Goal: Task Accomplishment & Management: Use online tool/utility

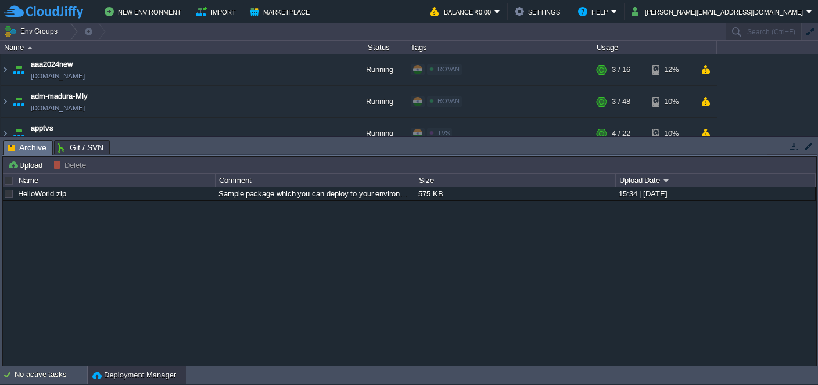
click at [226, 285] on body "New Environment Import Marketplace Bonus ₹0.00 Upgrade Account Balance ₹0.00 Se…" at bounding box center [409, 192] width 818 height 385
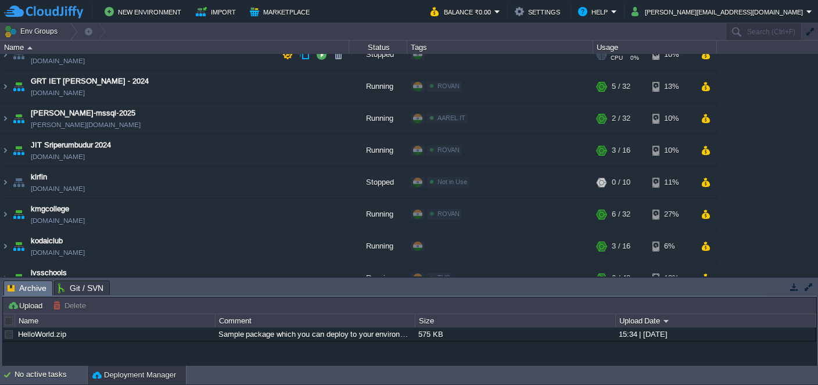
scroll to position [506, 0]
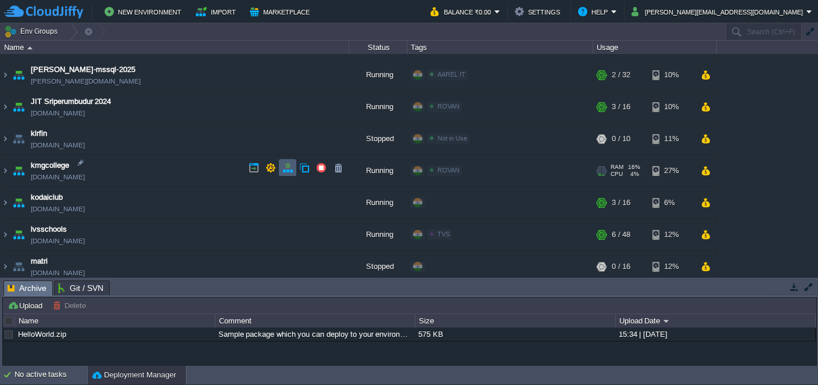
click at [285, 168] on button "button" at bounding box center [287, 168] width 10 height 10
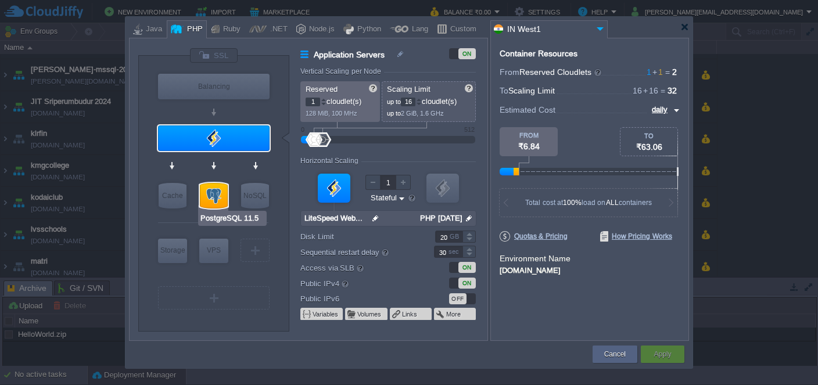
click at [220, 201] on div at bounding box center [214, 196] width 28 height 26
type input "SQL Databases"
type input "PostgreSQL 11.5"
type input "null"
type input "11.5"
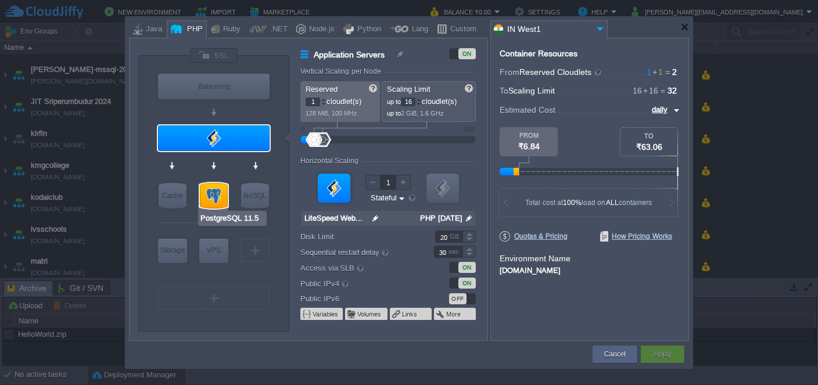
type input "Stateless"
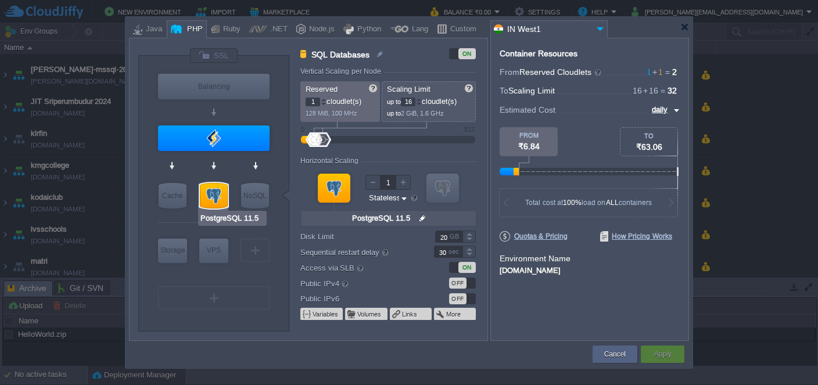
type input "AlmaLinux 9.6"
click at [610, 359] on button "Cancel" at bounding box center [615, 355] width 22 height 12
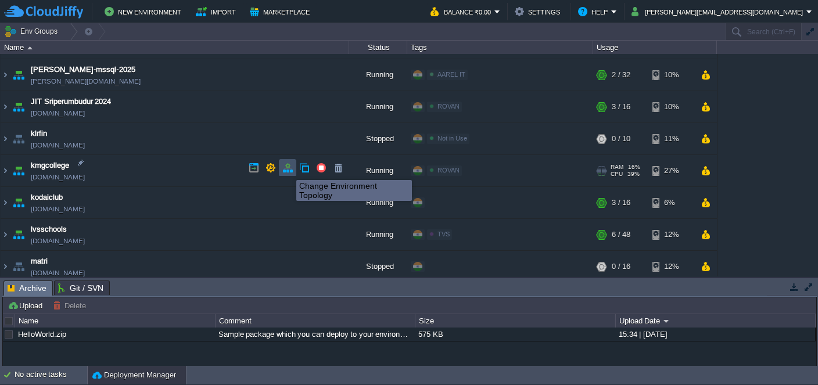
click at [287, 170] on button "button" at bounding box center [287, 168] width 10 height 10
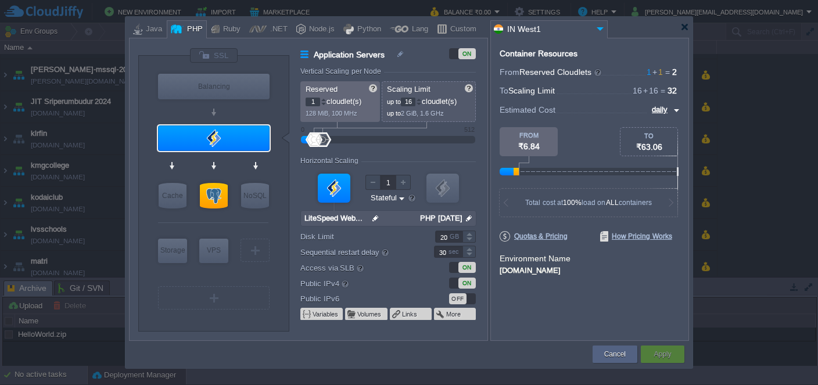
click at [409, 102] on input "16" at bounding box center [408, 102] width 15 height 9
type input "32"
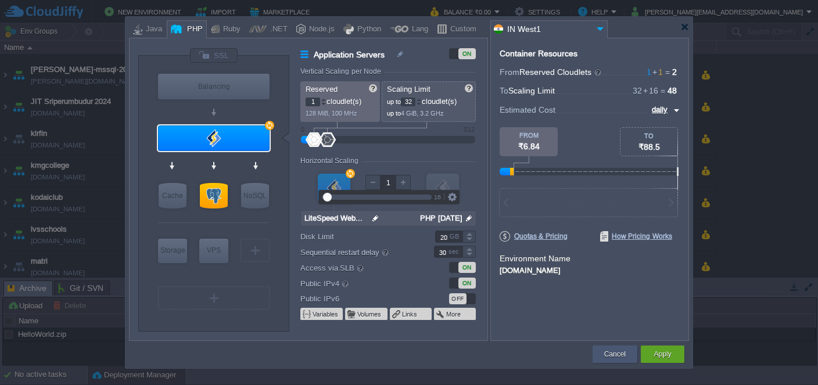
click at [613, 355] on button "Cancel" at bounding box center [615, 355] width 22 height 12
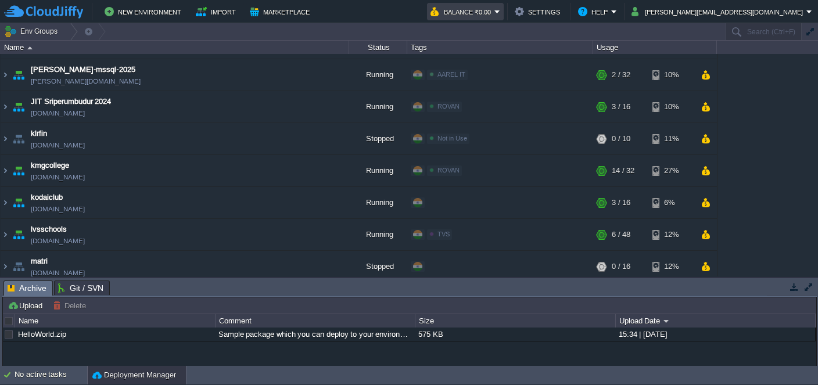
click at [495, 10] on button "Balance ₹0.00" at bounding box center [463, 12] width 64 height 14
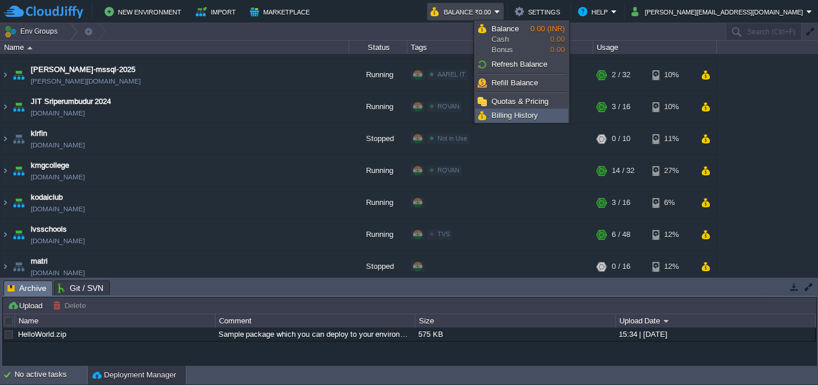
click at [516, 111] on span "Billing History" at bounding box center [515, 115] width 46 height 9
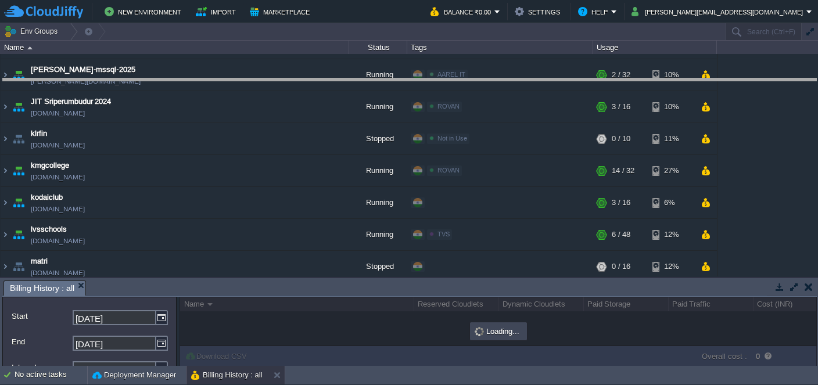
drag, startPoint x: 506, startPoint y: 296, endPoint x: 558, endPoint y: 77, distance: 225.3
click at [558, 77] on body "New Environment Import Marketplace Bonus ₹0.00 Upgrade Account Balance ₹0.00 Se…" at bounding box center [409, 192] width 818 height 385
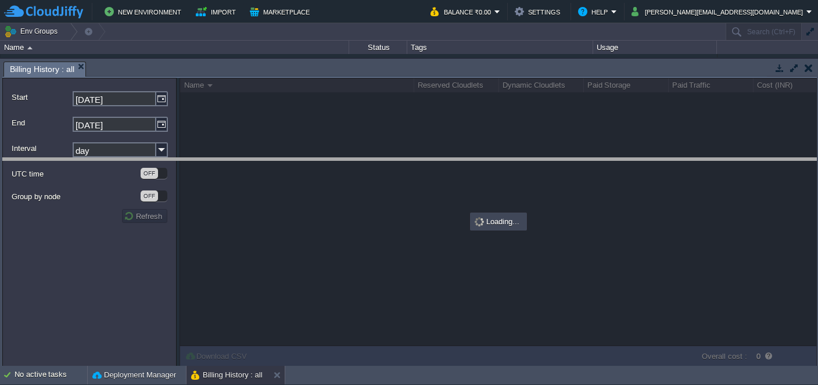
drag, startPoint x: 558, startPoint y: 77, endPoint x: 560, endPoint y: 85, distance: 9.0
click at [575, 174] on body "New Environment Import Marketplace Bonus ₹0.00 Upgrade Account Balance ₹0.00 Se…" at bounding box center [409, 192] width 818 height 385
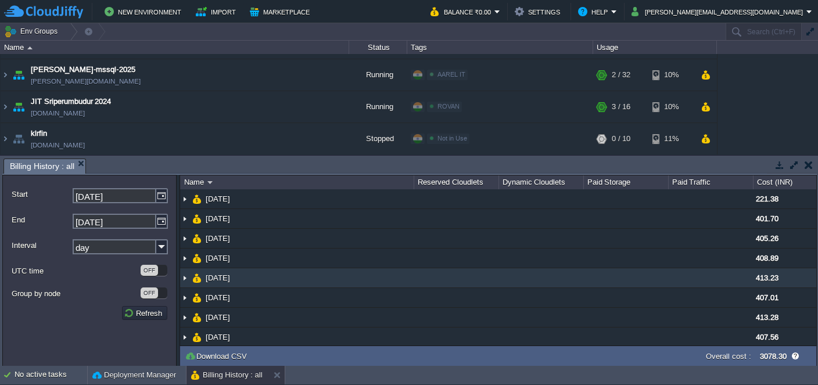
click at [186, 279] on img at bounding box center [184, 278] width 9 height 19
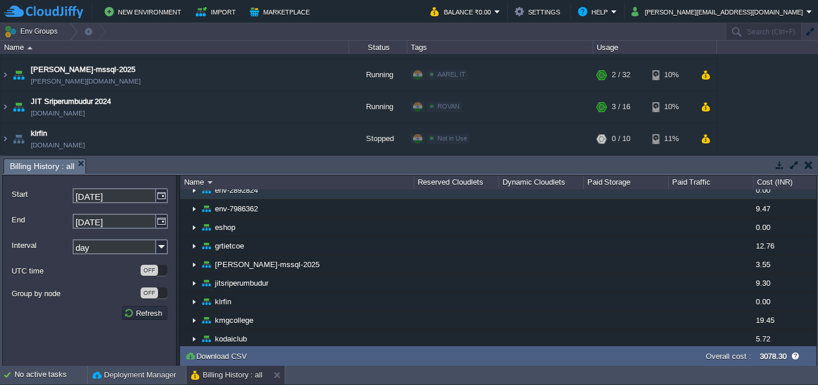
scroll to position [394, 0]
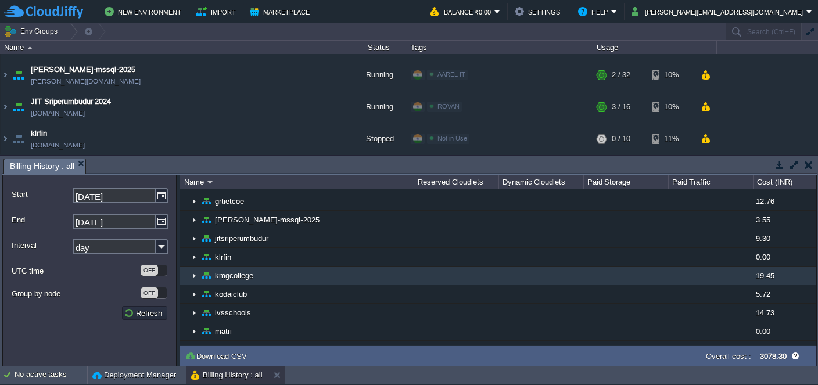
click at [242, 273] on span "kmgcollege" at bounding box center [234, 276] width 41 height 10
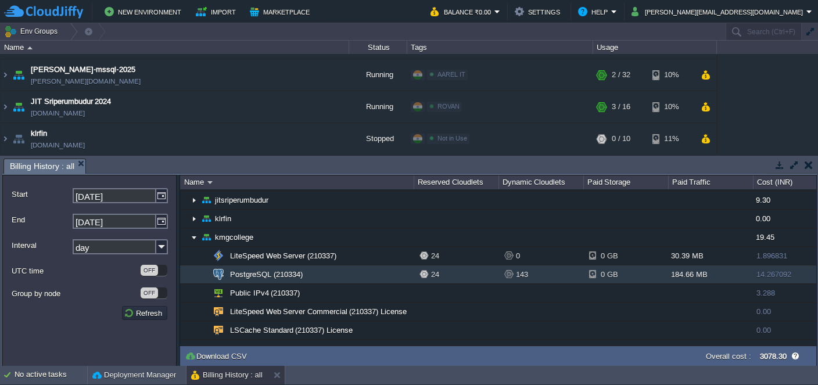
scroll to position [450, 0]
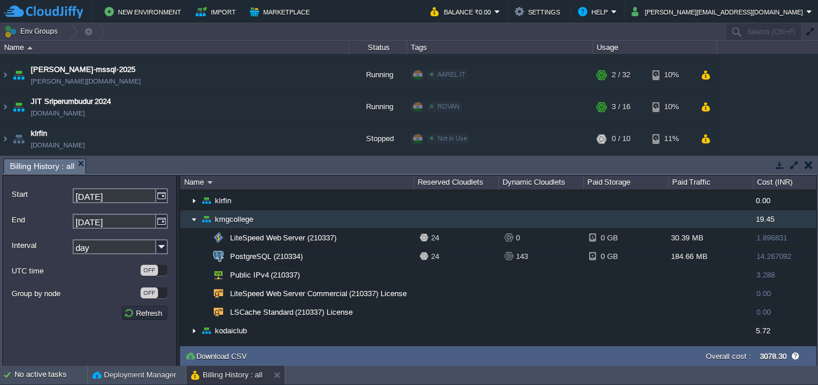
click at [196, 215] on img at bounding box center [193, 219] width 9 height 18
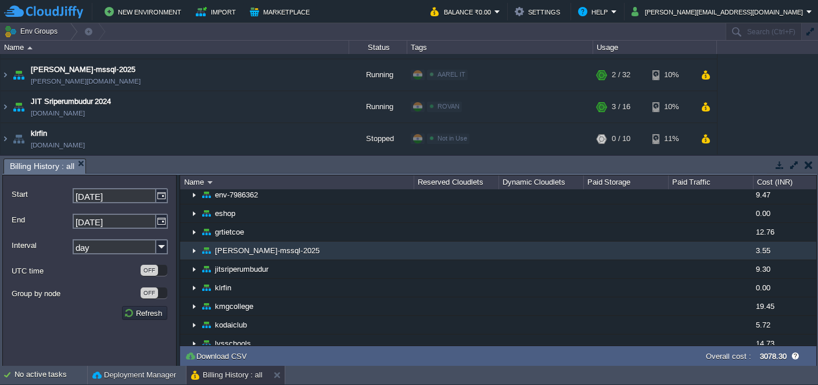
scroll to position [475, 0]
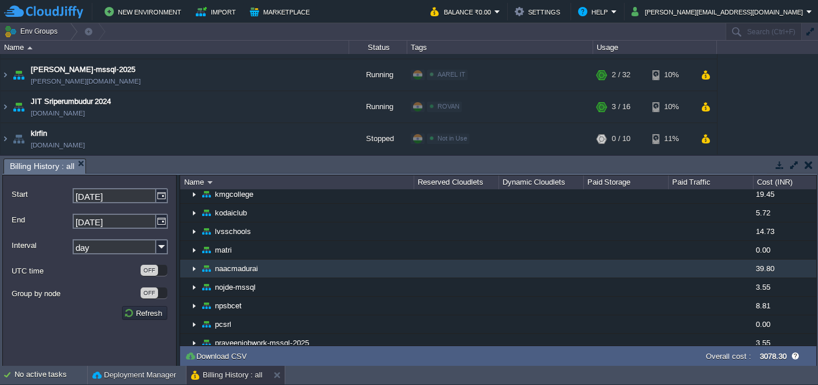
click at [196, 263] on img at bounding box center [193, 269] width 9 height 18
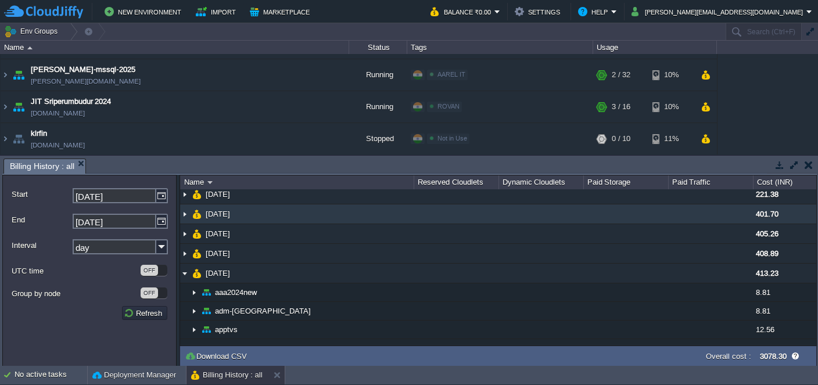
scroll to position [0, 0]
